Goal: Information Seeking & Learning: Learn about a topic

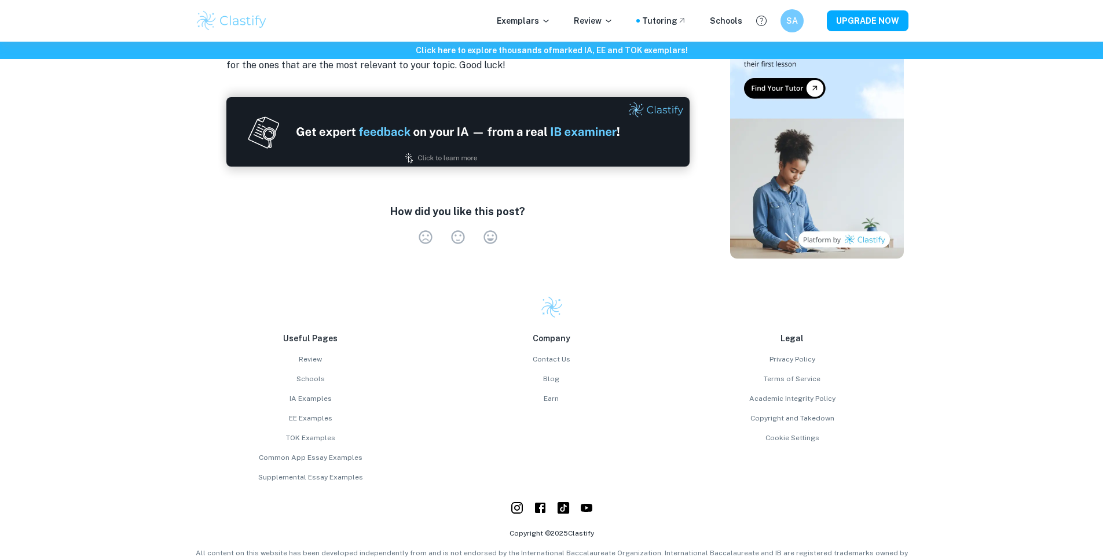
scroll to position [3752, 0]
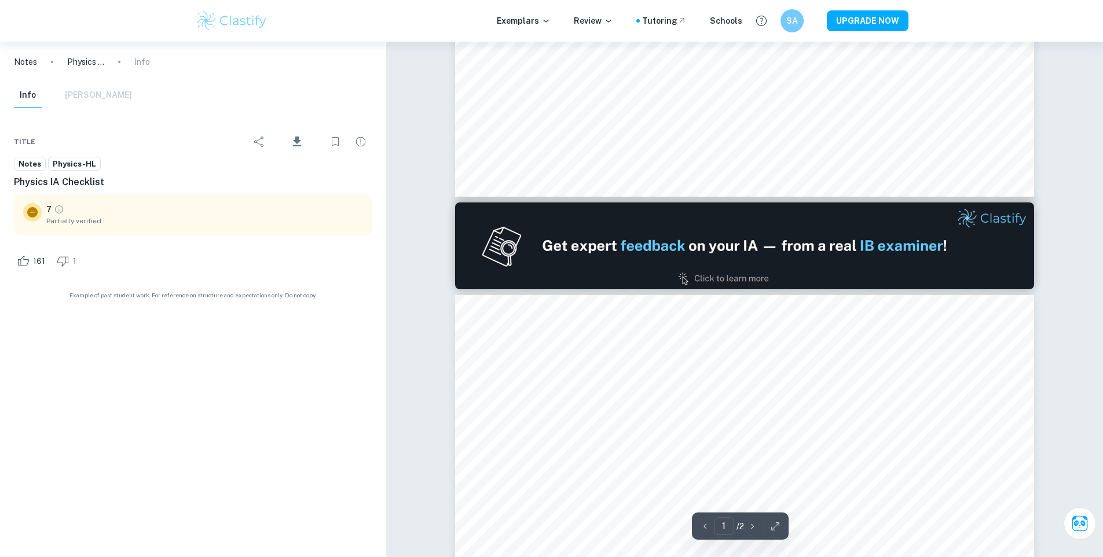
type input "2"
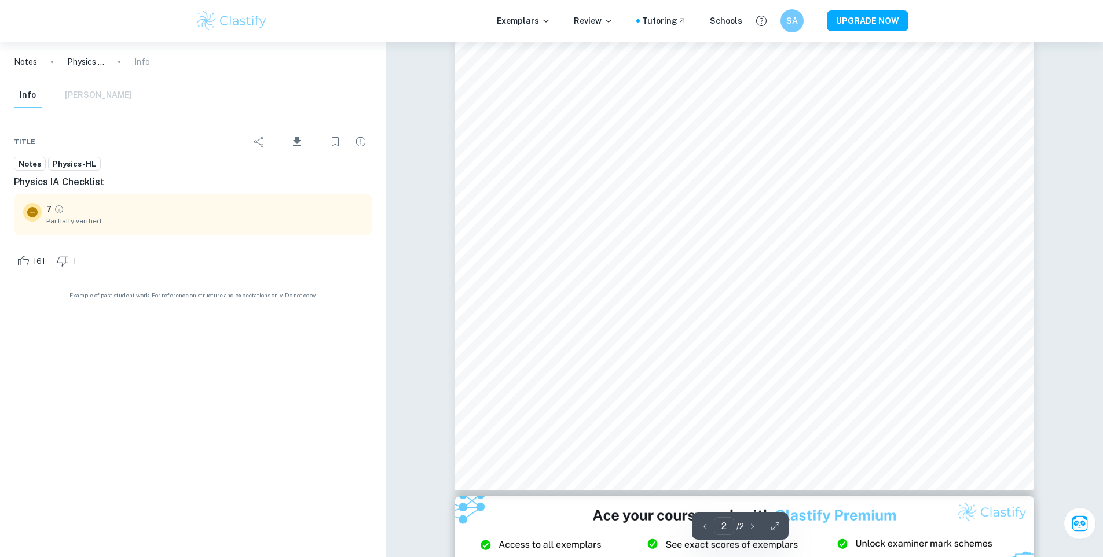
scroll to position [1331, 0]
